Goal: Information Seeking & Learning: Learn about a topic

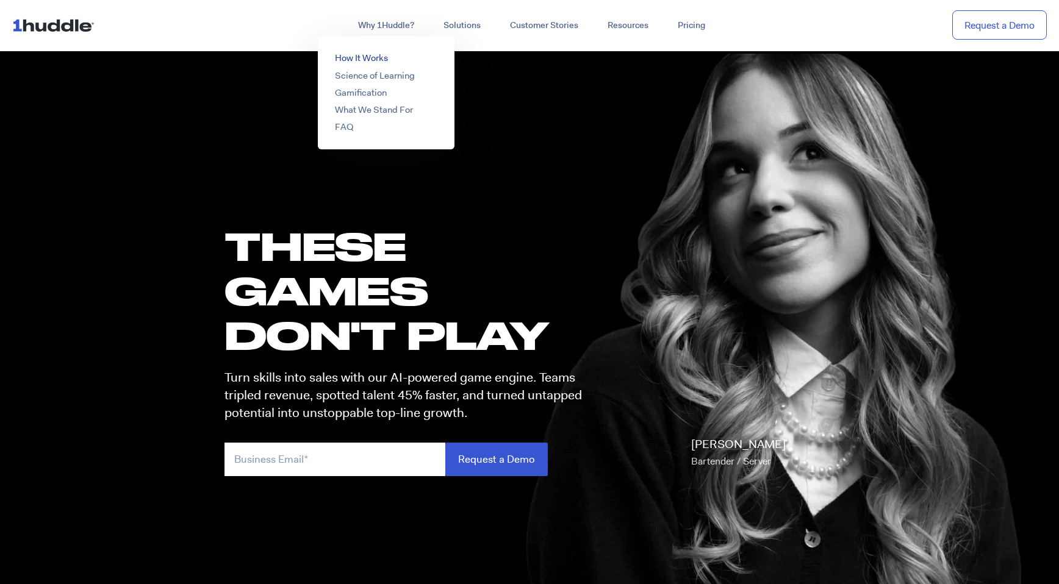
click at [379, 60] on link "How It Works" at bounding box center [361, 58] width 53 height 12
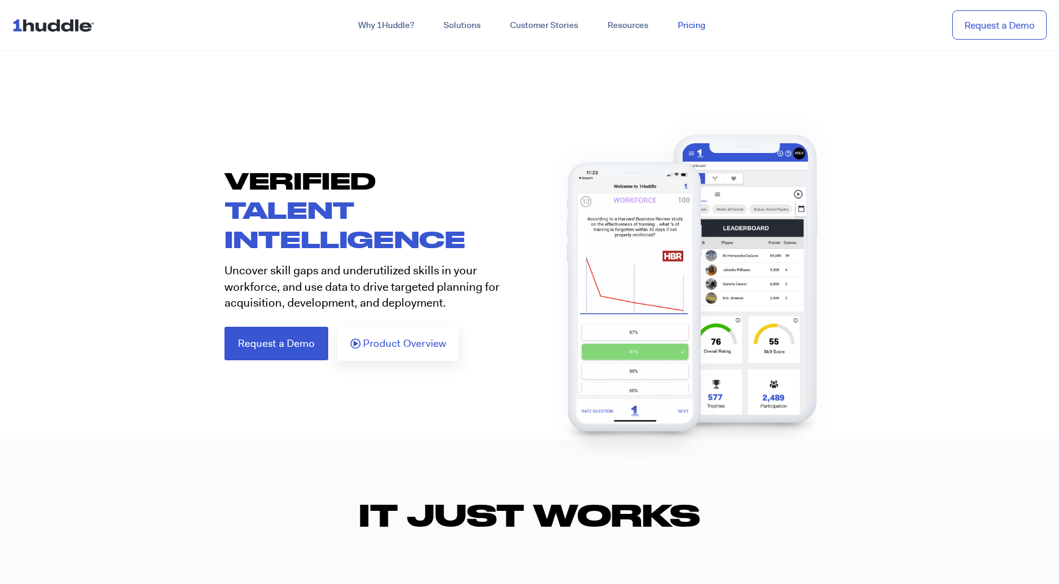
click at [693, 27] on link "Pricing" at bounding box center [691, 26] width 57 height 22
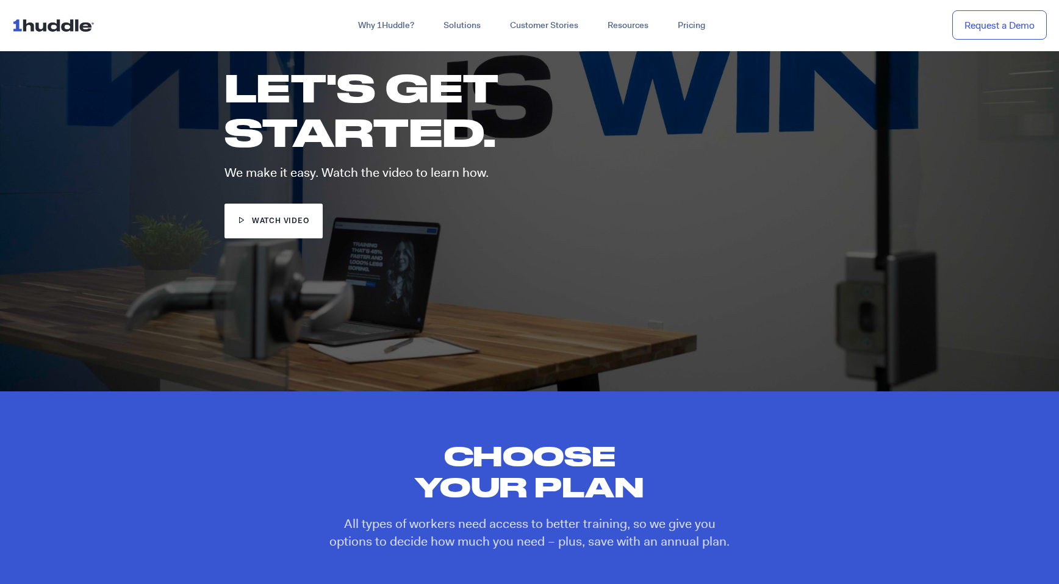
scroll to position [136, 0]
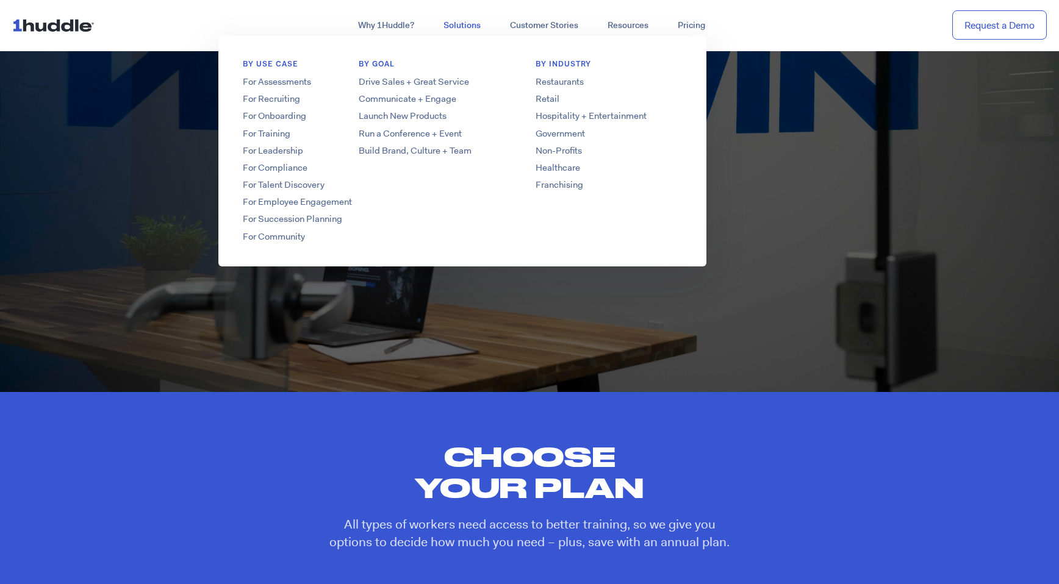
click at [460, 27] on link "Solutions" at bounding box center [462, 26] width 66 height 22
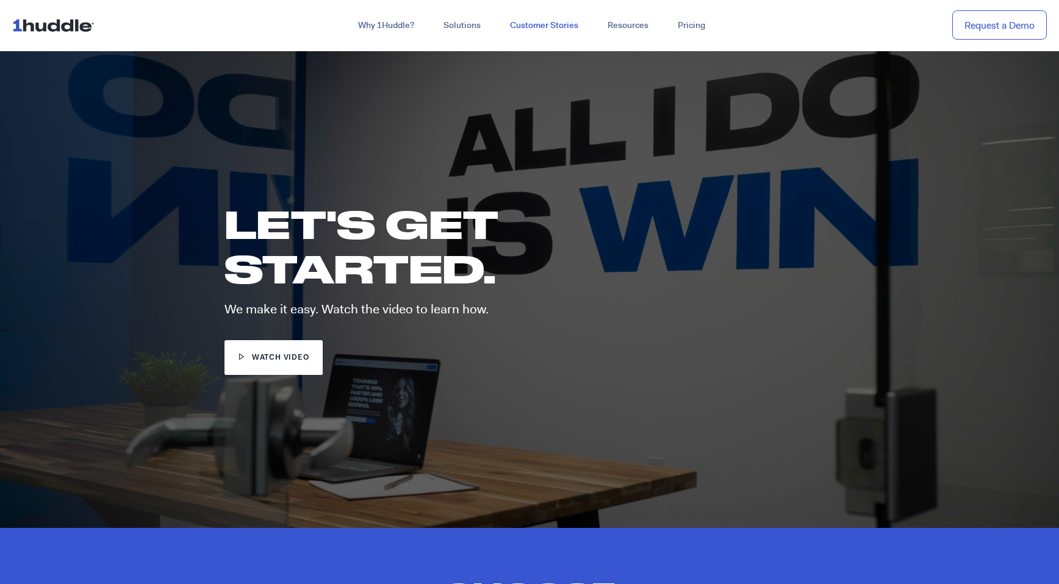
click at [557, 23] on link "Customer Stories" at bounding box center [544, 26] width 98 height 22
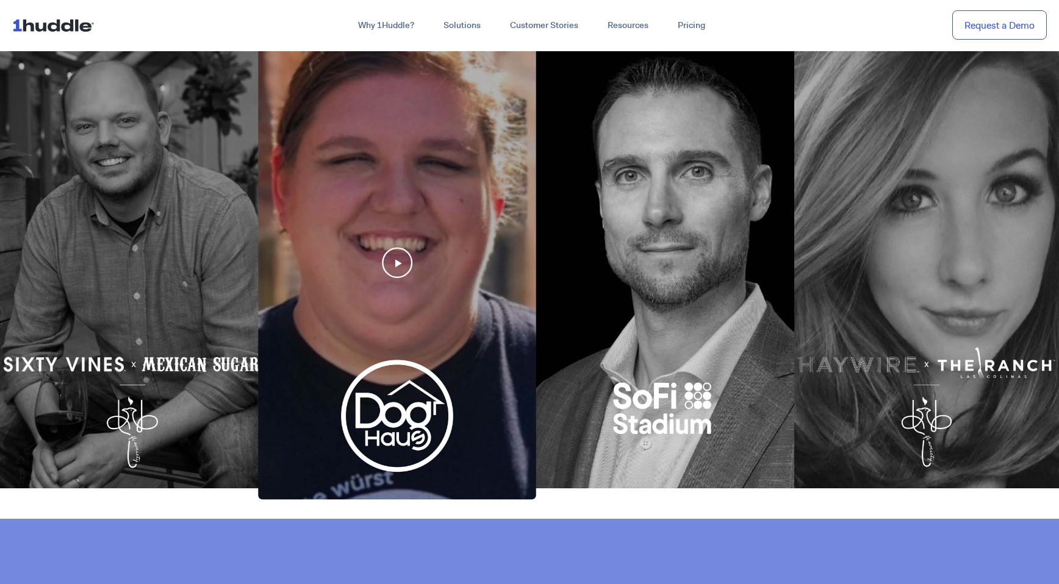
scroll to position [527, 0]
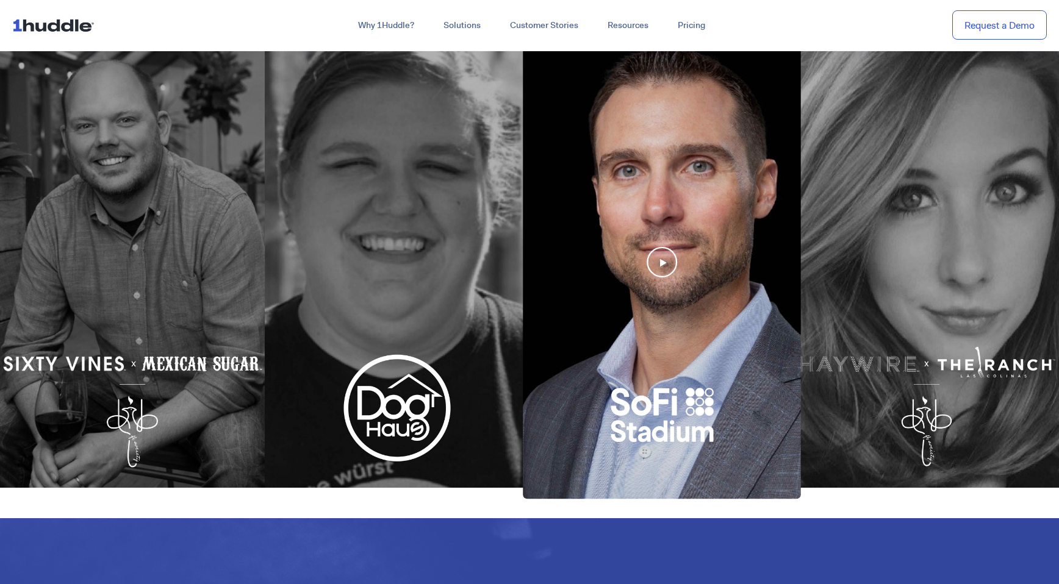
click at [654, 244] on div at bounding box center [662, 262] width 278 height 474
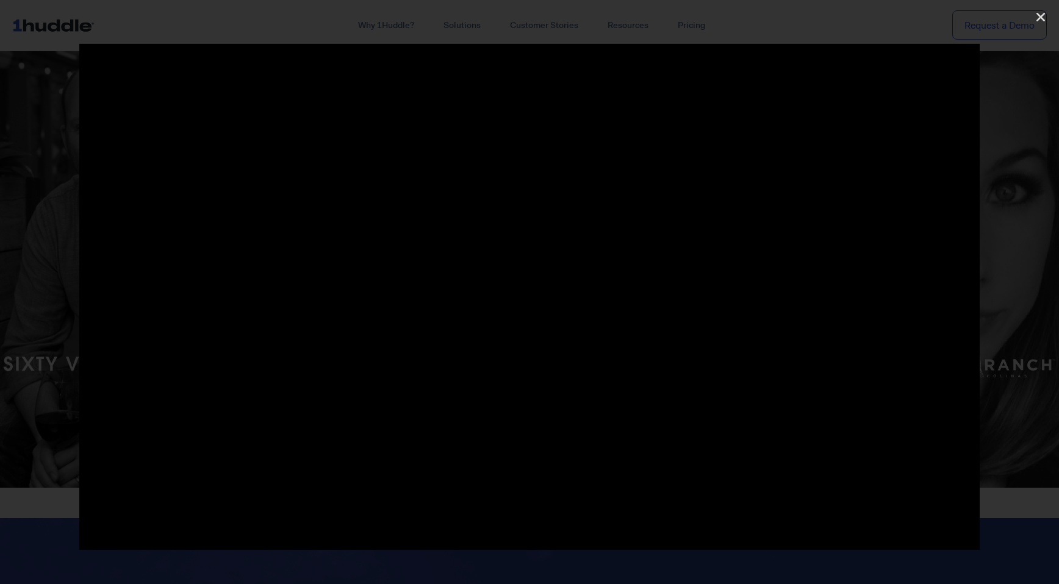
click at [29, 76] on div at bounding box center [529, 292] width 1059 height 496
click at [1042, 17] on icon "Close (Esc)" at bounding box center [1040, 17] width 12 height 12
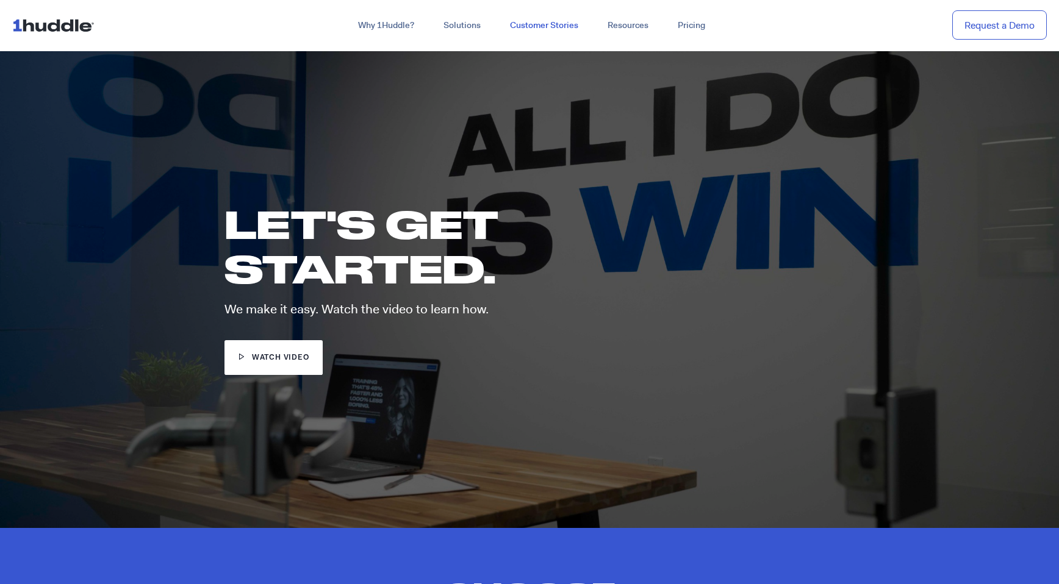
click at [535, 26] on link "Customer Stories" at bounding box center [544, 26] width 98 height 22
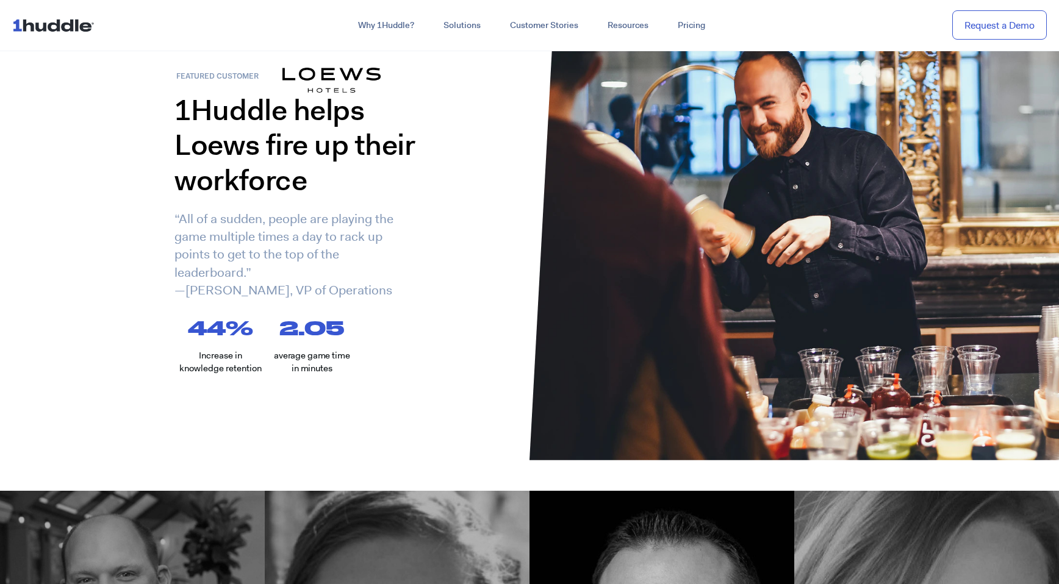
scroll to position [65, 0]
